Goal: Task Accomplishment & Management: Manage account settings

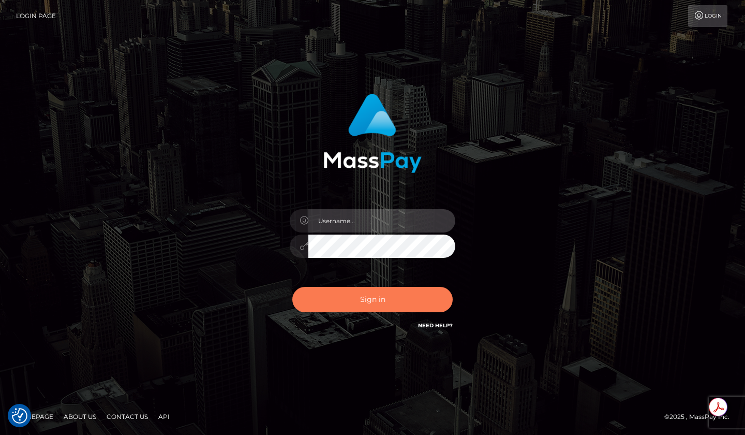
type input "roberto.jstv"
click at [377, 298] on button "Sign in" at bounding box center [372, 299] width 160 height 25
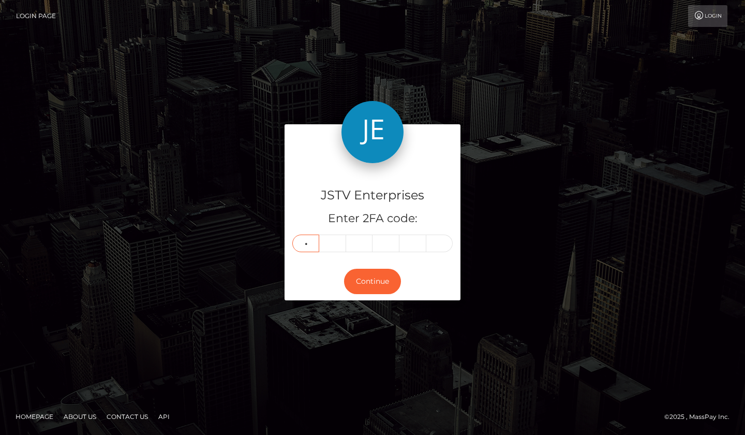
type input "1"
type input "8"
type input "4"
type input "7"
type input "5"
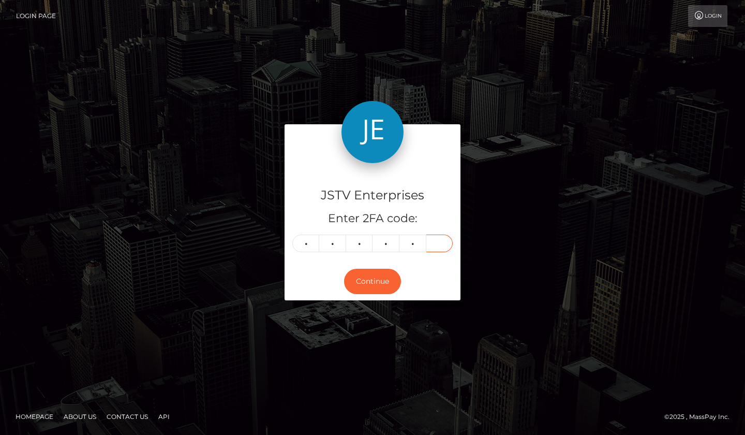
type input "7"
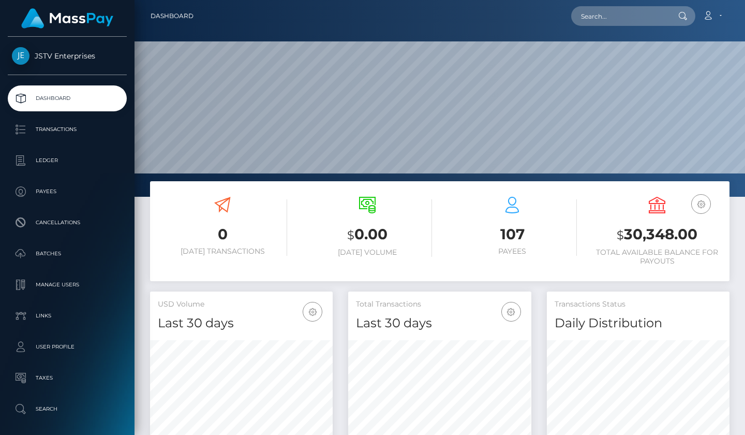
scroll to position [184, 183]
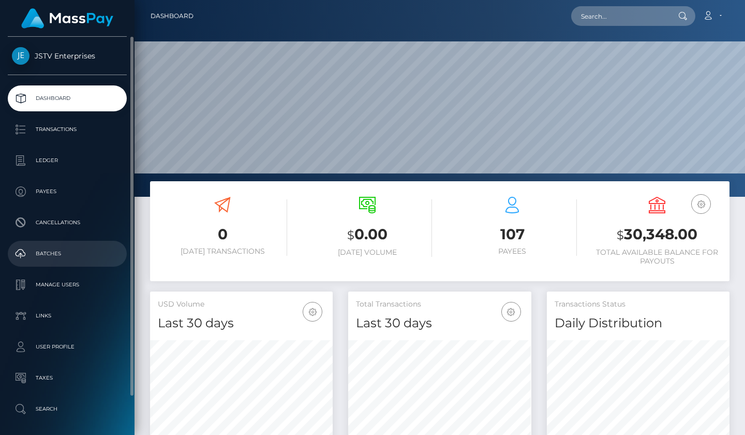
click at [59, 256] on p "Batches" at bounding box center [67, 254] width 111 height 16
